Goal: Transaction & Acquisition: Purchase product/service

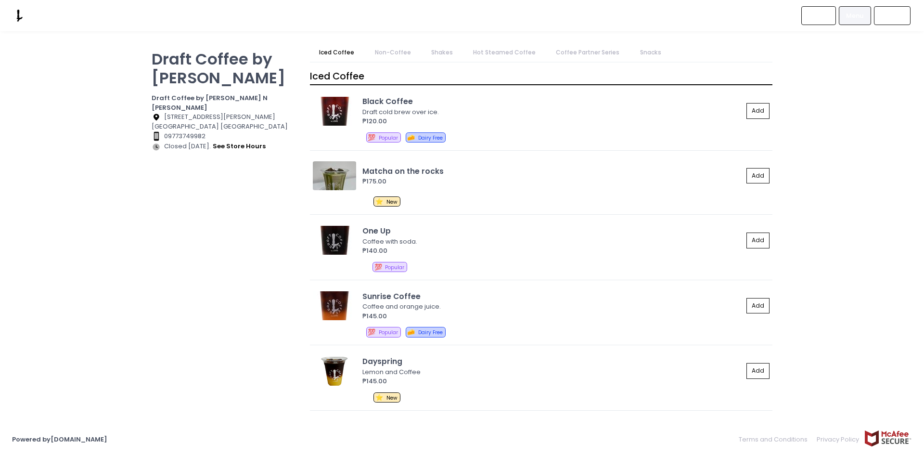
click at [492, 53] on link "Hot Steamed Coffee" at bounding box center [504, 52] width 81 height 18
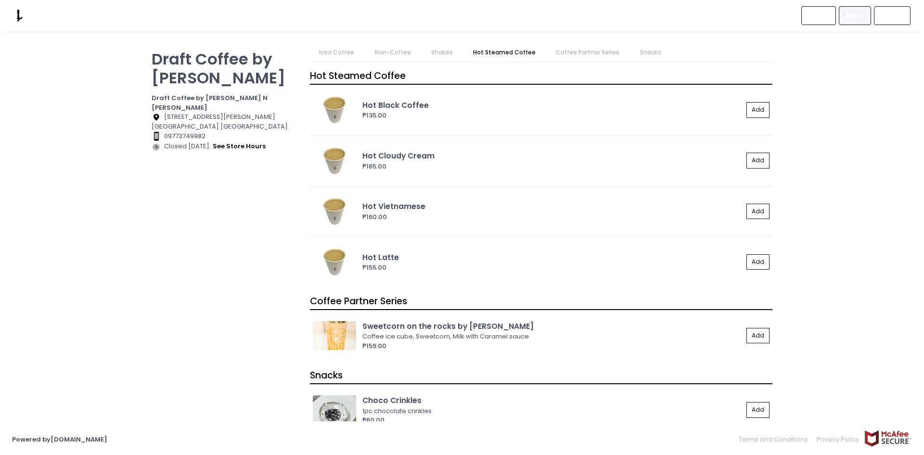
scroll to position [1767, 0]
click at [578, 56] on link "Coffee Partner Series" at bounding box center [588, 52] width 82 height 18
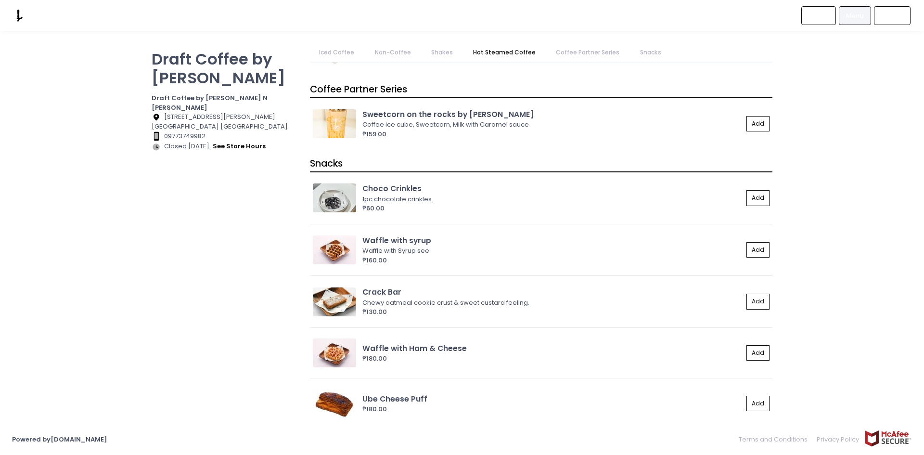
scroll to position [1993, 0]
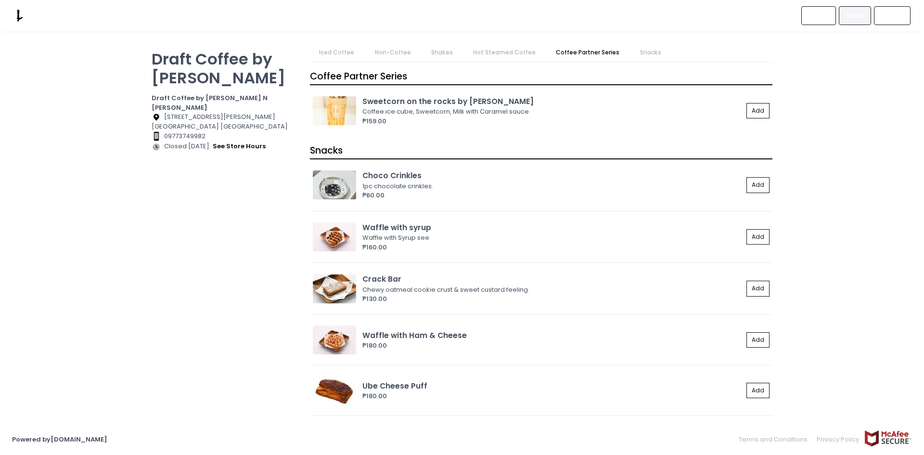
click at [515, 50] on link "Hot Steamed Coffee" at bounding box center [504, 52] width 81 height 18
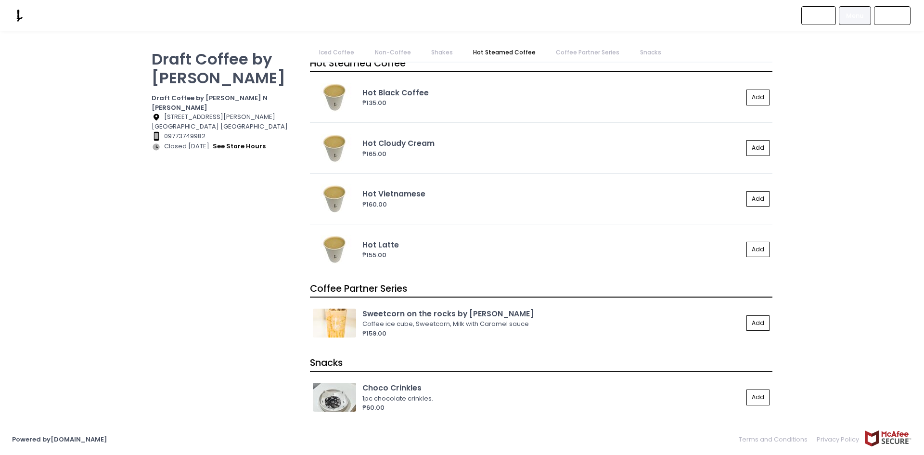
scroll to position [1767, 0]
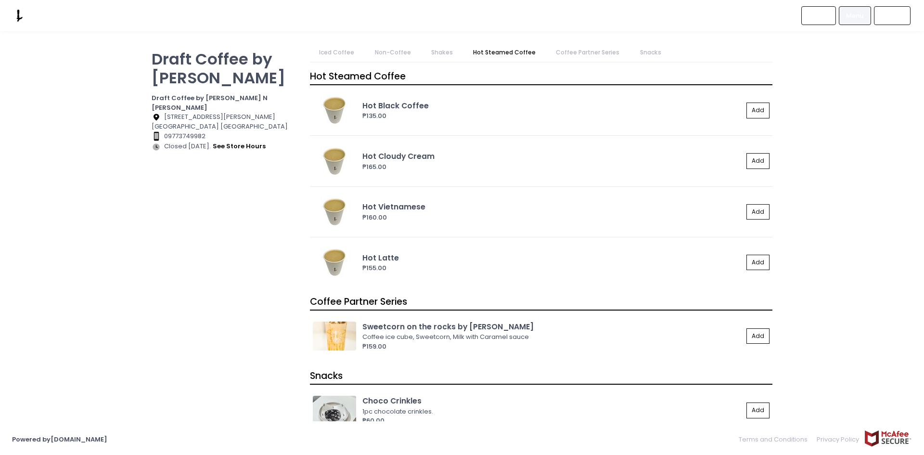
click at [443, 54] on link "Shakes" at bounding box center [442, 52] width 40 height 18
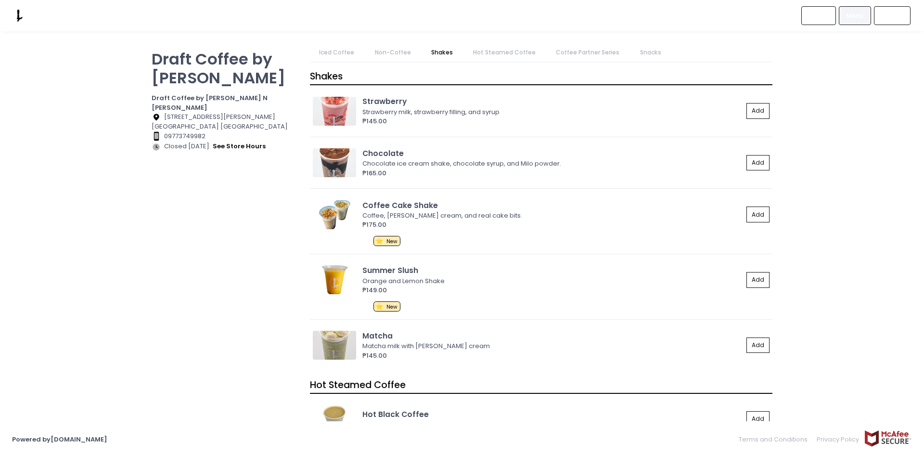
click at [342, 53] on link "Iced Coffee" at bounding box center [337, 52] width 54 height 18
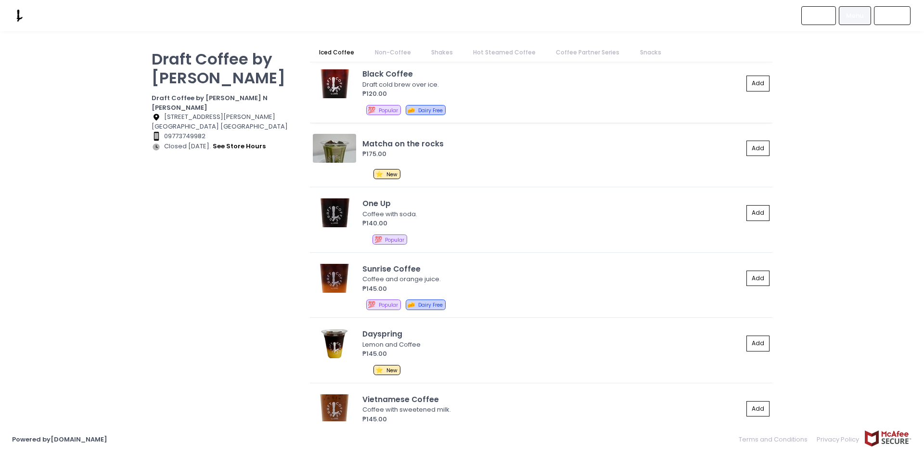
scroll to position [0, 0]
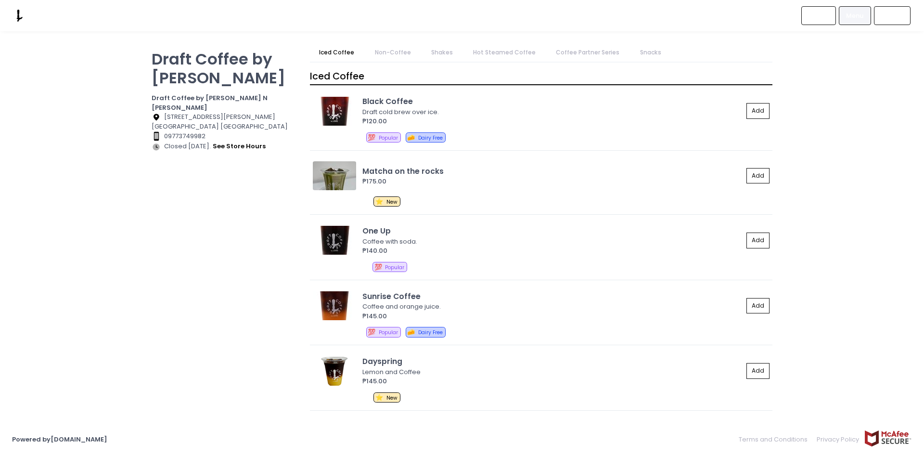
click at [485, 52] on link "Hot Steamed Coffee" at bounding box center [504, 52] width 81 height 18
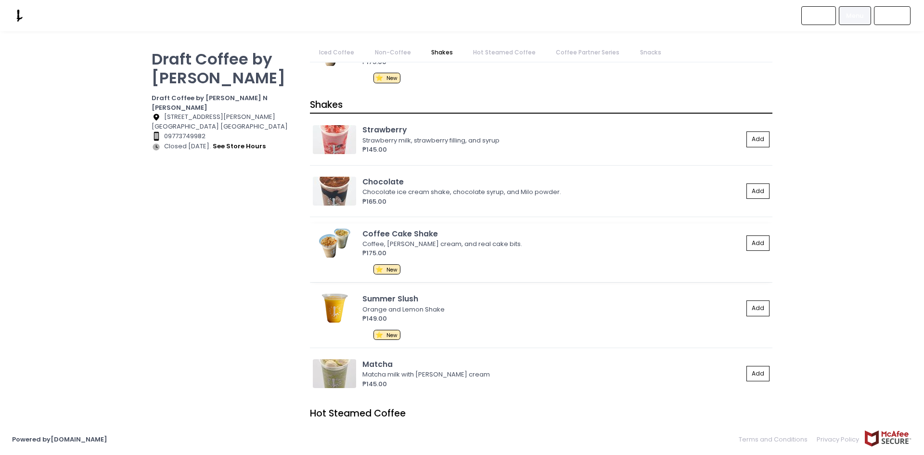
scroll to position [1623, 0]
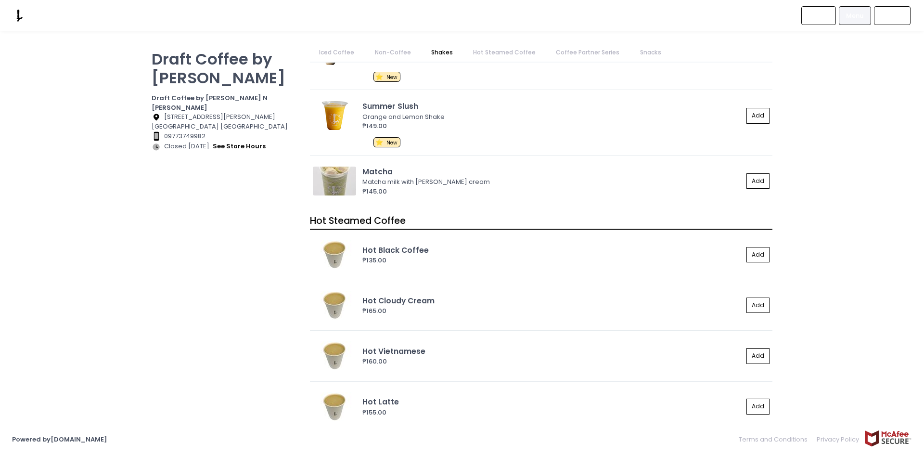
click at [817, 172] on div "Draft Coffee by [PERSON_NAME] Draft Coffee by [PERSON_NAME] N [PERSON_NAME] Loc…" at bounding box center [462, 227] width 924 height 368
click at [827, 147] on div "Draft Coffee by [PERSON_NAME] Draft Coffee by [PERSON_NAME] N [PERSON_NAME] Loc…" at bounding box center [462, 227] width 924 height 368
